Goal: Use online tool/utility: Utilize a website feature to perform a specific function

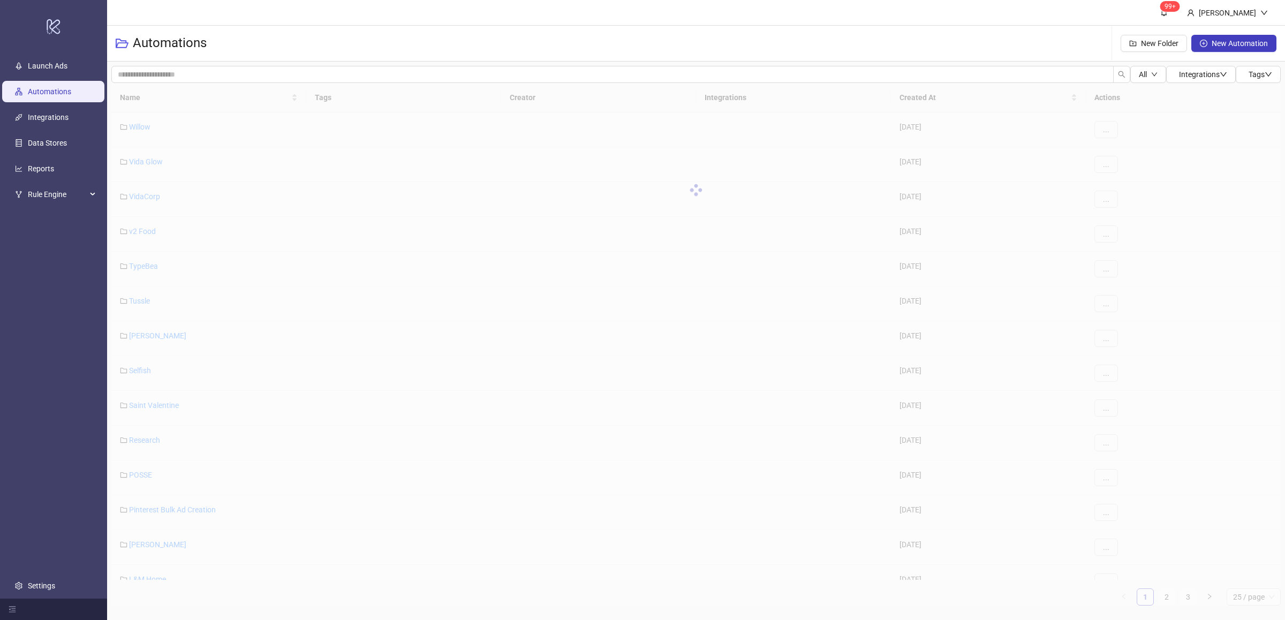
click at [314, 128] on div at bounding box center [695, 190] width 1169 height 214
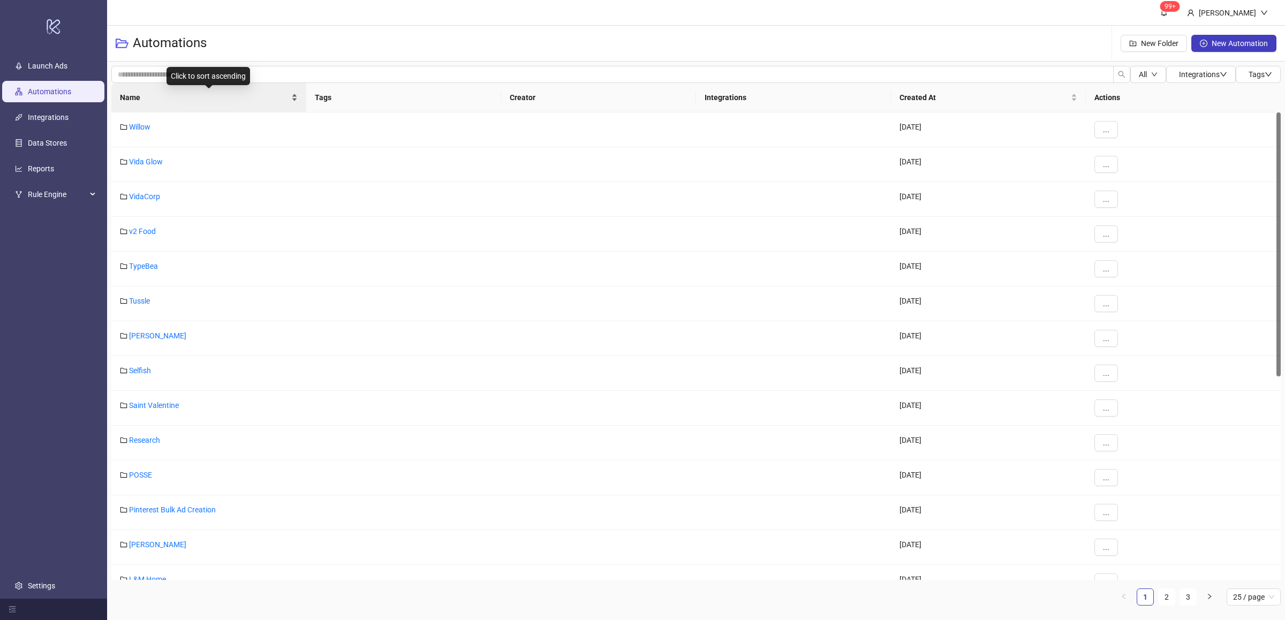
click at [296, 102] on div "Name" at bounding box center [209, 98] width 178 height 12
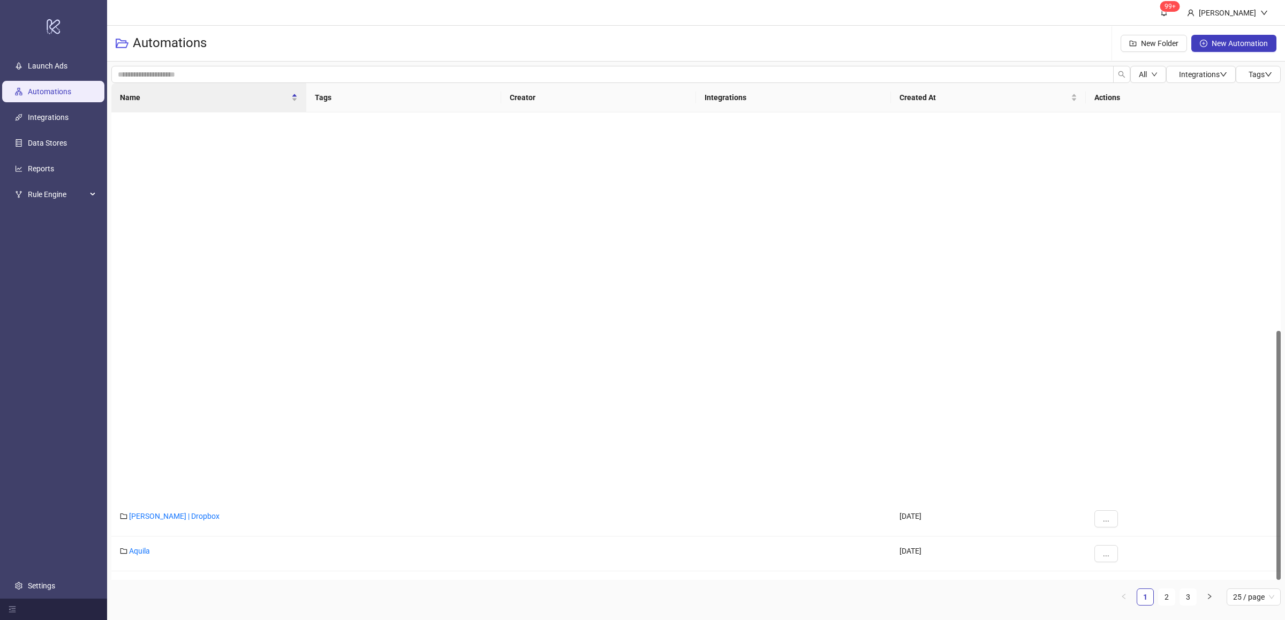
scroll to position [409, 0]
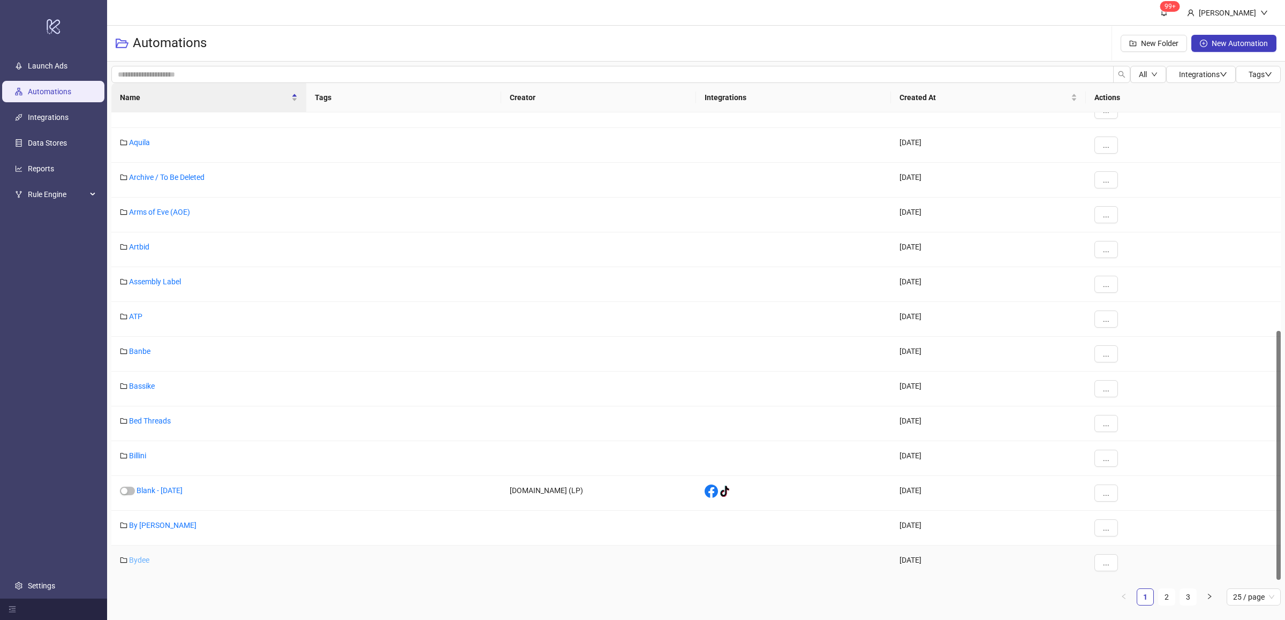
click at [142, 562] on link "Bydee" at bounding box center [139, 560] width 20 height 9
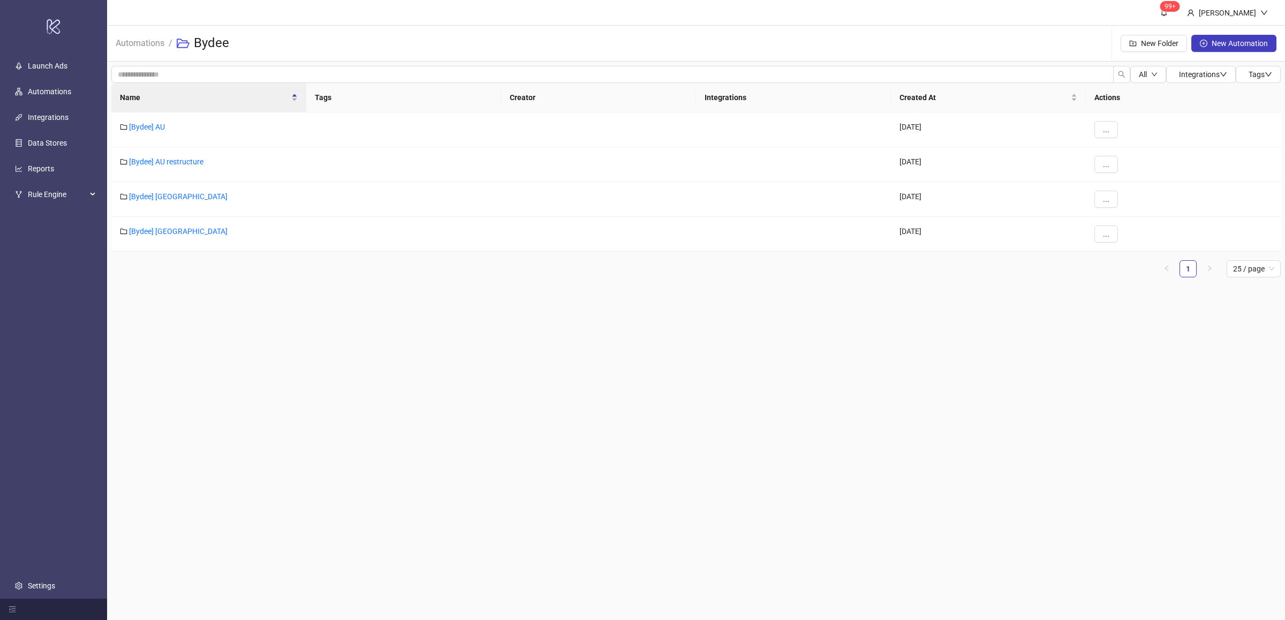
click at [236, 263] on ul "1 25 / page" at bounding box center [695, 268] width 1169 height 17
click at [277, 350] on main "99+ [PERSON_NAME] Automations / Bydee New Folder New Automation All Integration…" at bounding box center [696, 310] width 1178 height 620
click at [190, 163] on link "[Bydee] AU restructure" at bounding box center [166, 161] width 74 height 9
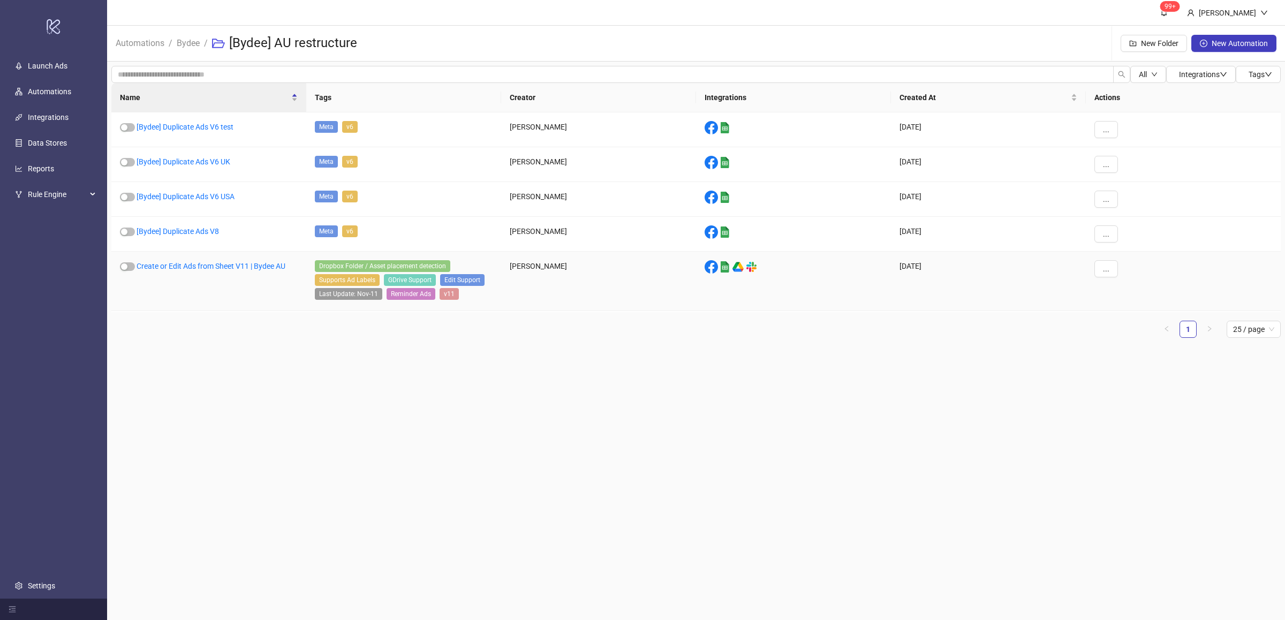
click at [242, 296] on div "Create or Edit Ads from Sheet V11 | Bydee AU" at bounding box center [208, 281] width 195 height 59
click at [222, 127] on link "[Bydee] Duplicate Ads V6 test" at bounding box center [185, 127] width 97 height 9
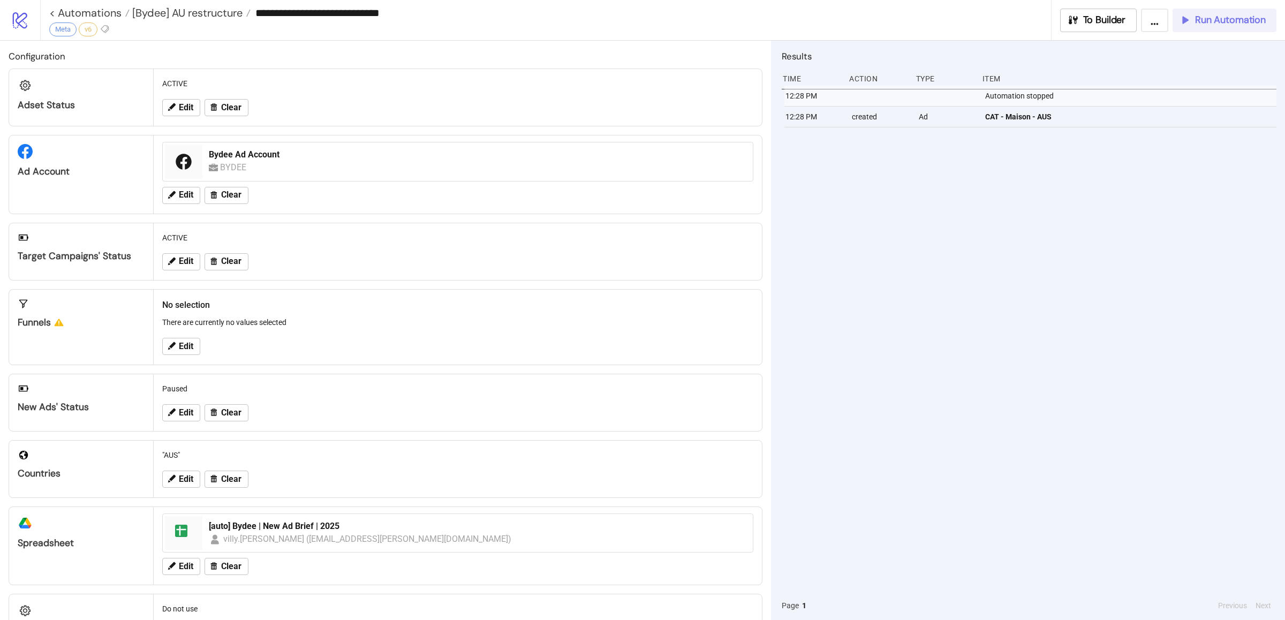
click at [1226, 24] on span "Run Automation" at bounding box center [1230, 20] width 71 height 12
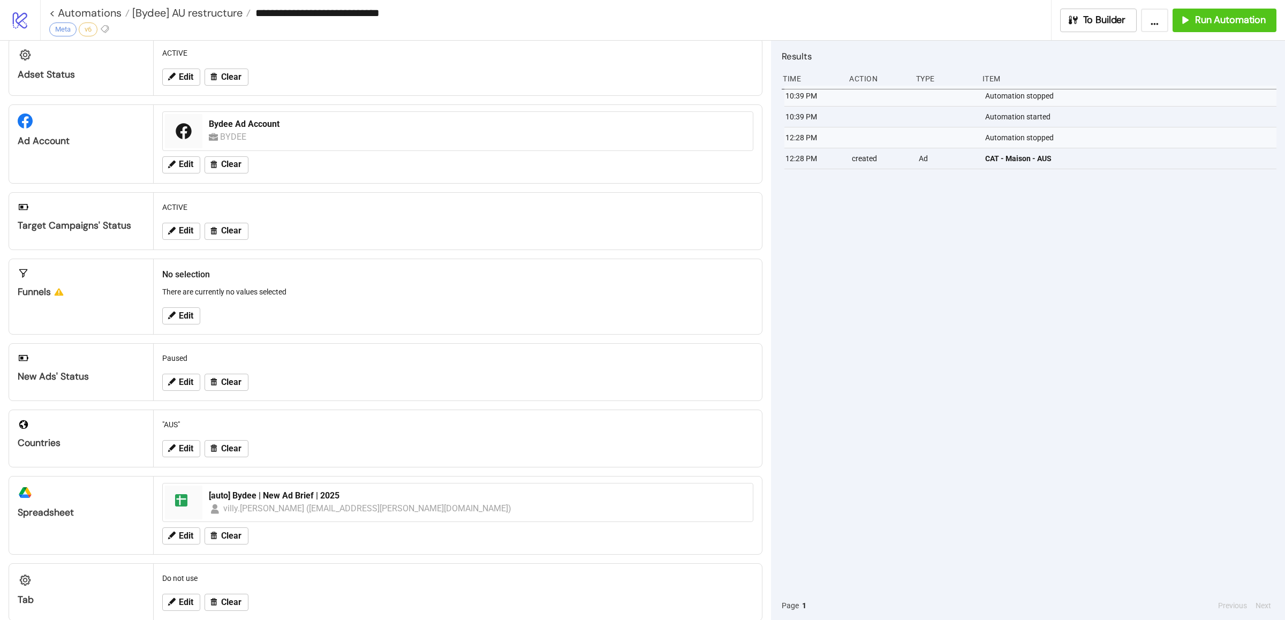
scroll to position [51, 0]
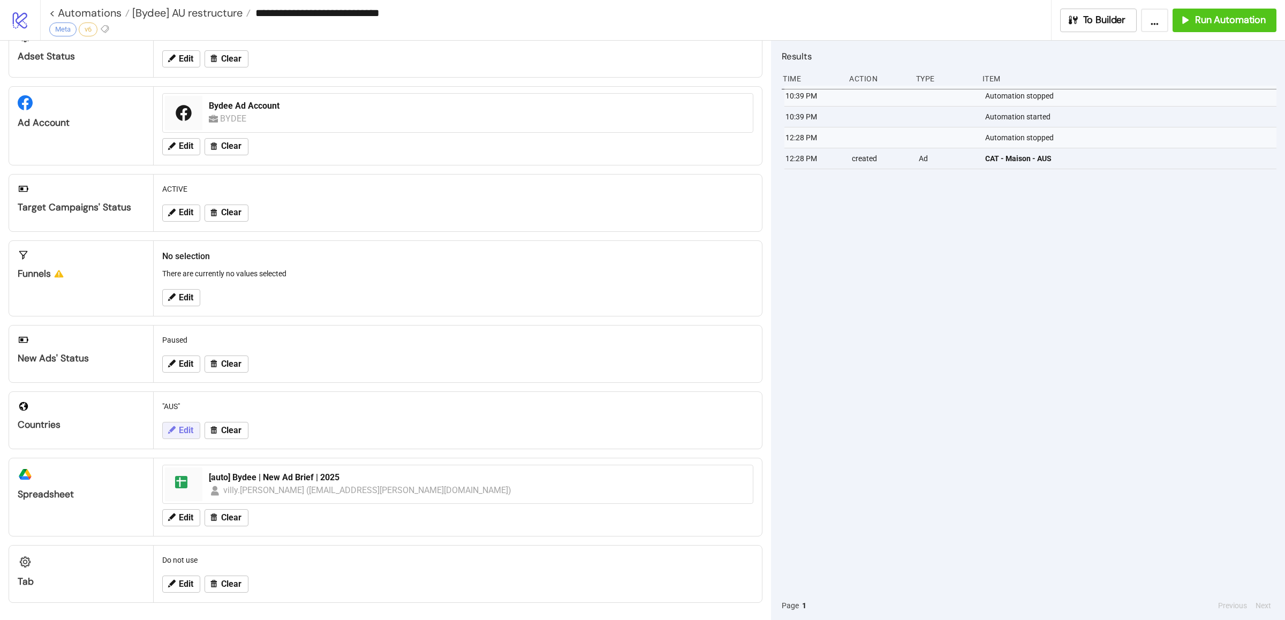
click at [177, 433] on button "Edit" at bounding box center [181, 430] width 38 height 17
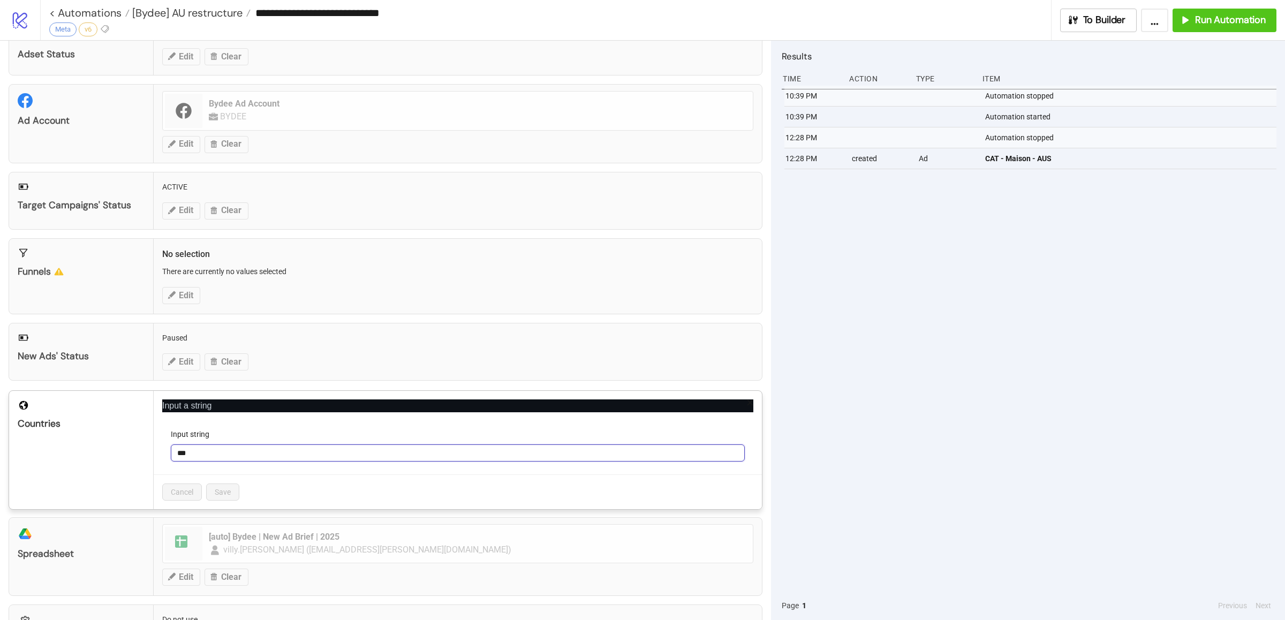
drag, startPoint x: 208, startPoint y: 456, endPoint x: 172, endPoint y: 452, distance: 35.6
click at [172, 452] on input "***" at bounding box center [458, 452] width 574 height 17
type input "***"
click at [227, 495] on span "Save" at bounding box center [223, 492] width 16 height 9
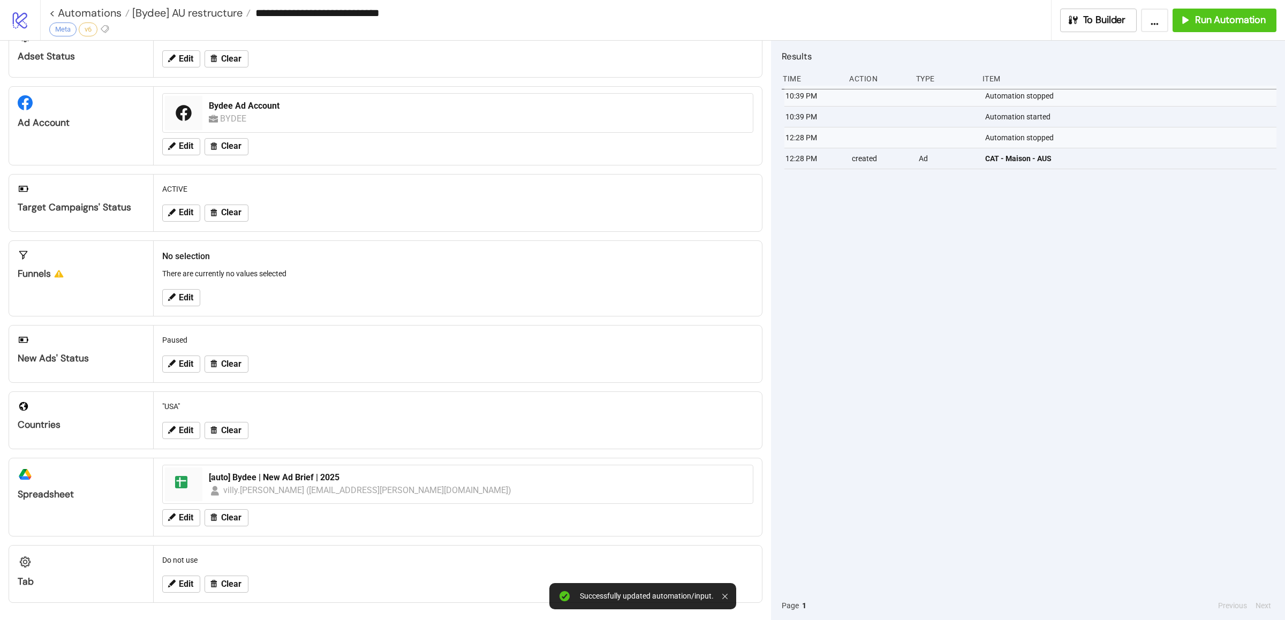
click at [925, 475] on div "10:39 PM Automation stopped 10:39 PM Automation started 12:28 PM Automation sto…" at bounding box center [1029, 338] width 495 height 505
click at [1196, 27] on button "Run Automation" at bounding box center [1225, 21] width 104 height 24
